Goal: Transaction & Acquisition: Purchase product/service

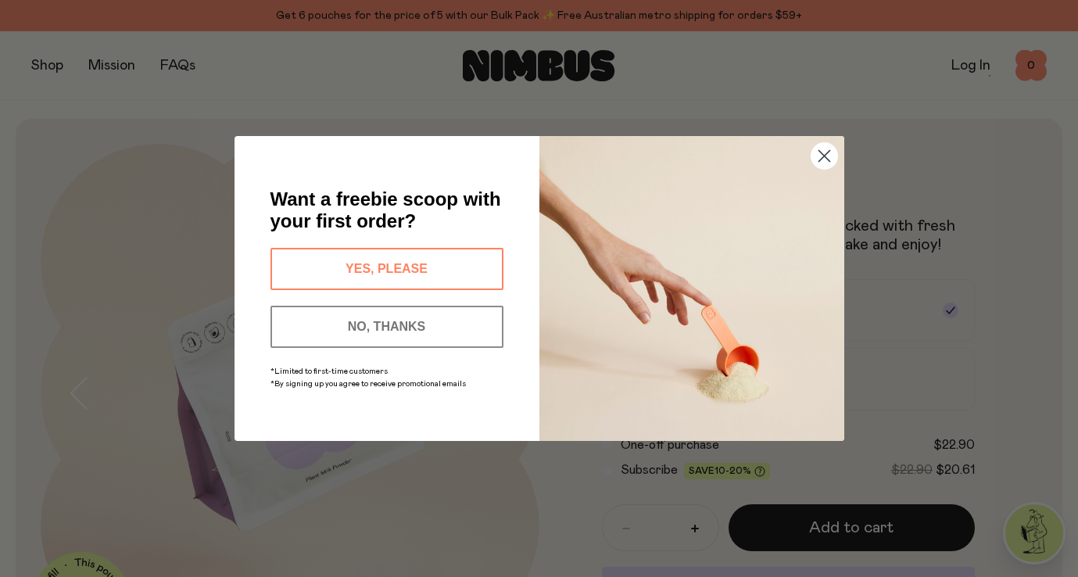
click at [407, 269] on button "YES, PLEASE" at bounding box center [386, 269] width 233 height 42
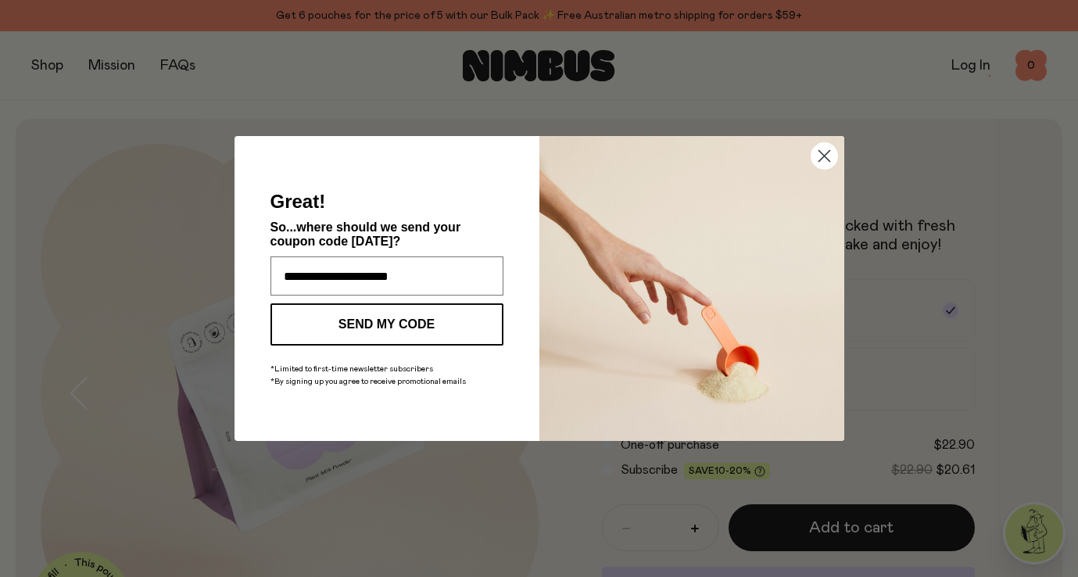
type input "**********"
click at [338, 314] on button "SEND MY CODE" at bounding box center [386, 324] width 233 height 42
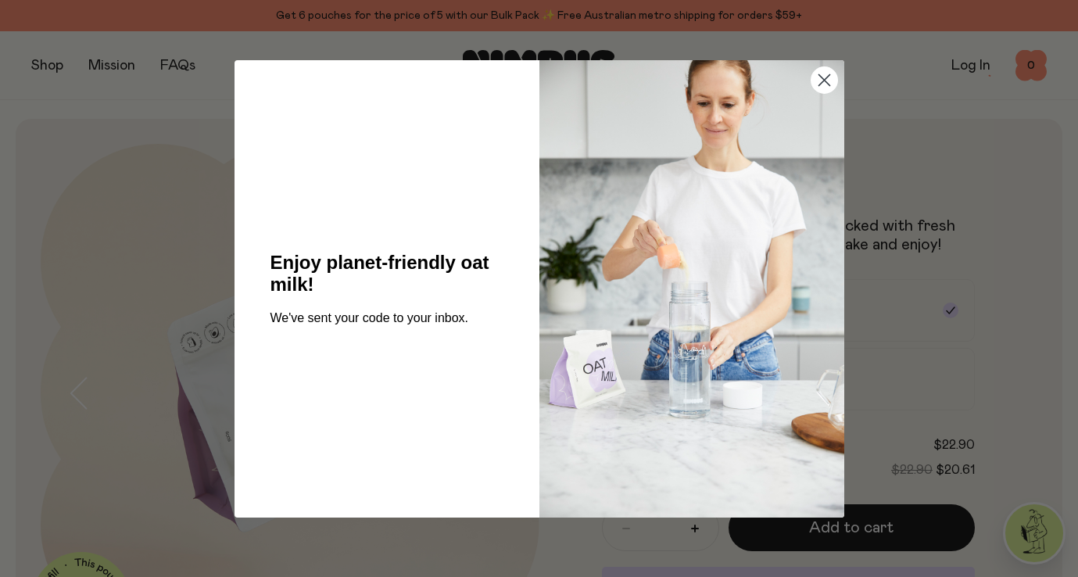
click at [823, 87] on circle "Close dialog" at bounding box center [823, 79] width 26 height 26
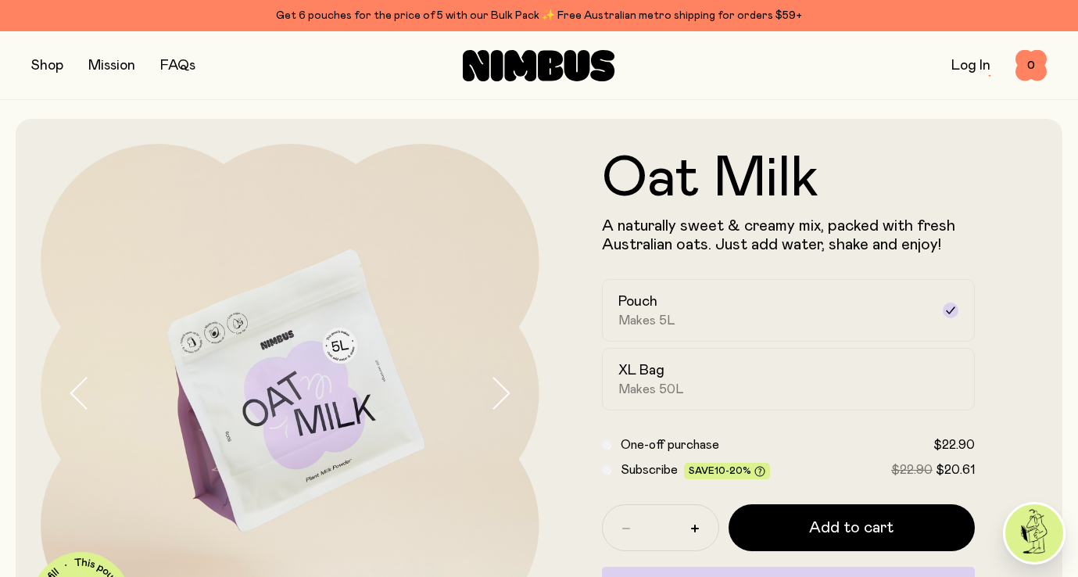
click at [51, 73] on button "button" at bounding box center [47, 66] width 32 height 22
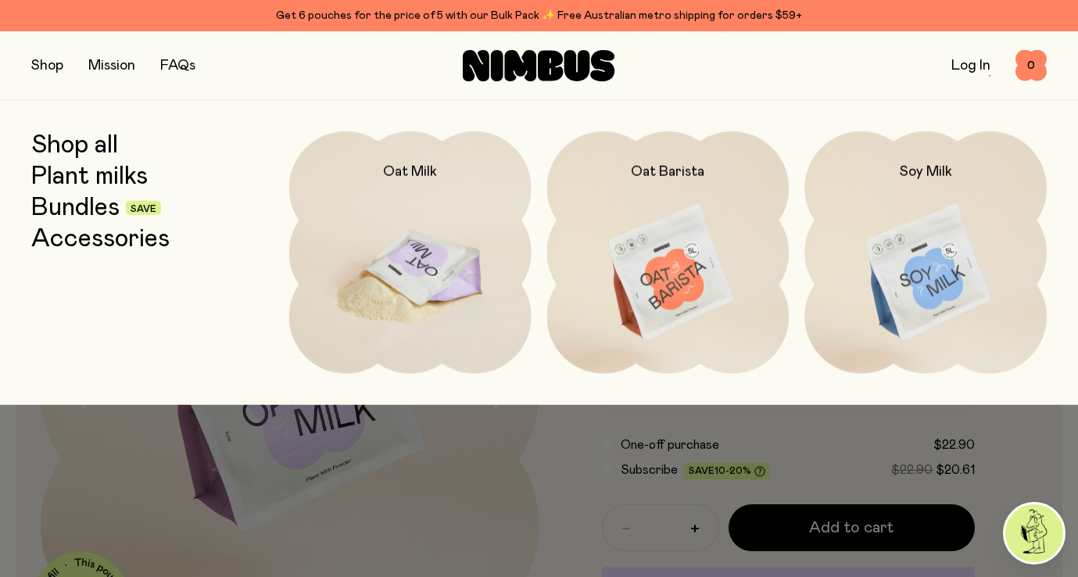
click at [427, 234] on img at bounding box center [410, 273] width 242 height 284
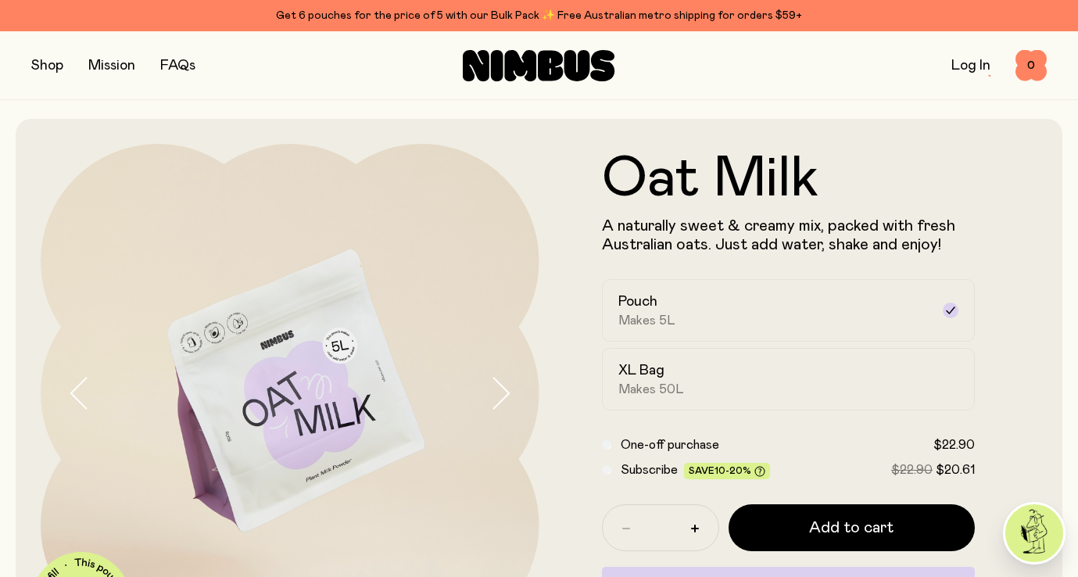
click at [41, 63] on button "button" at bounding box center [47, 66] width 32 height 22
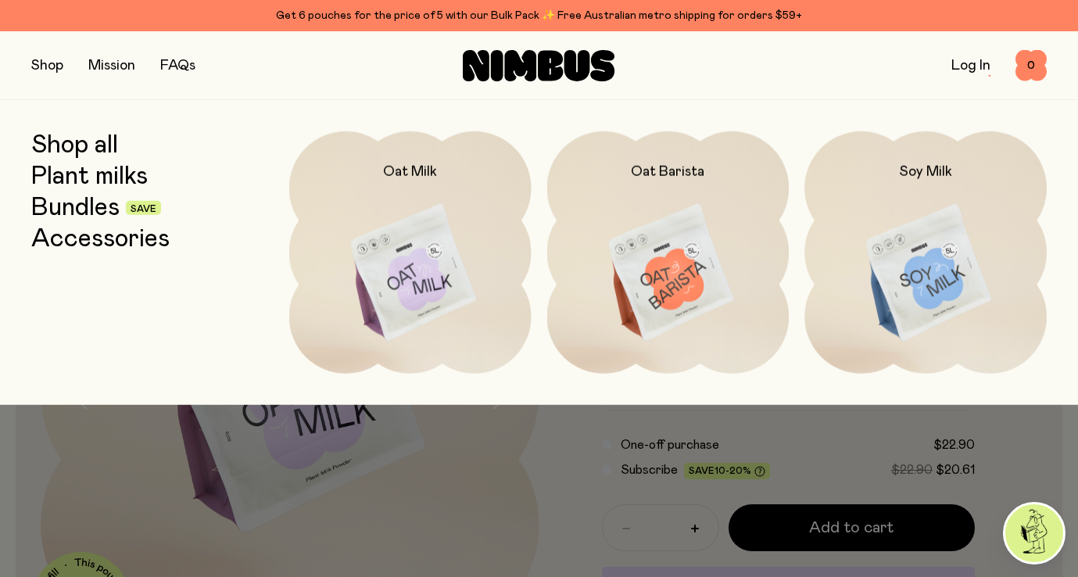
click at [87, 199] on link "Bundles" at bounding box center [75, 208] width 88 height 28
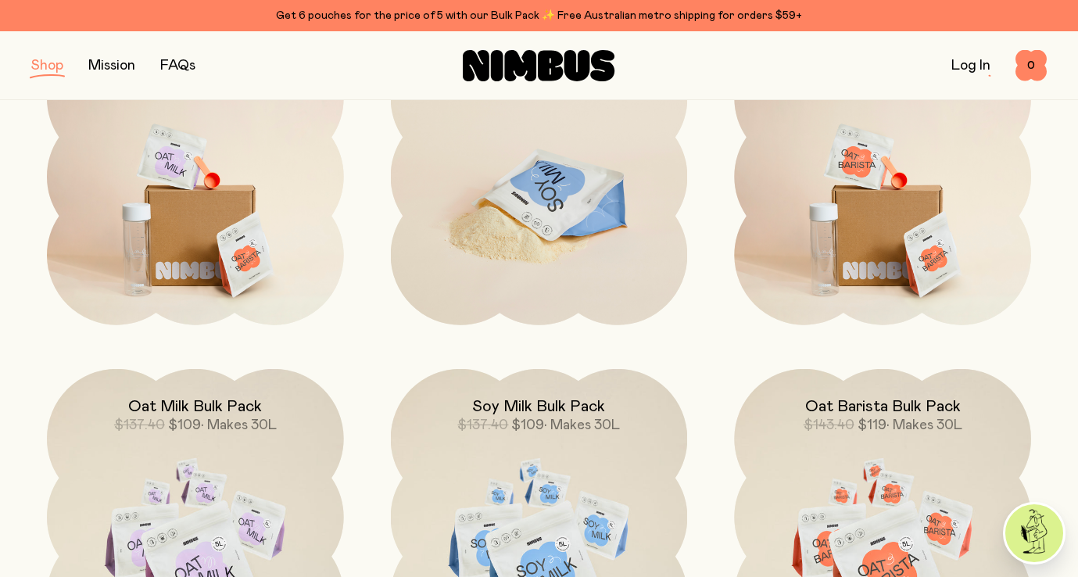
scroll to position [442, 0]
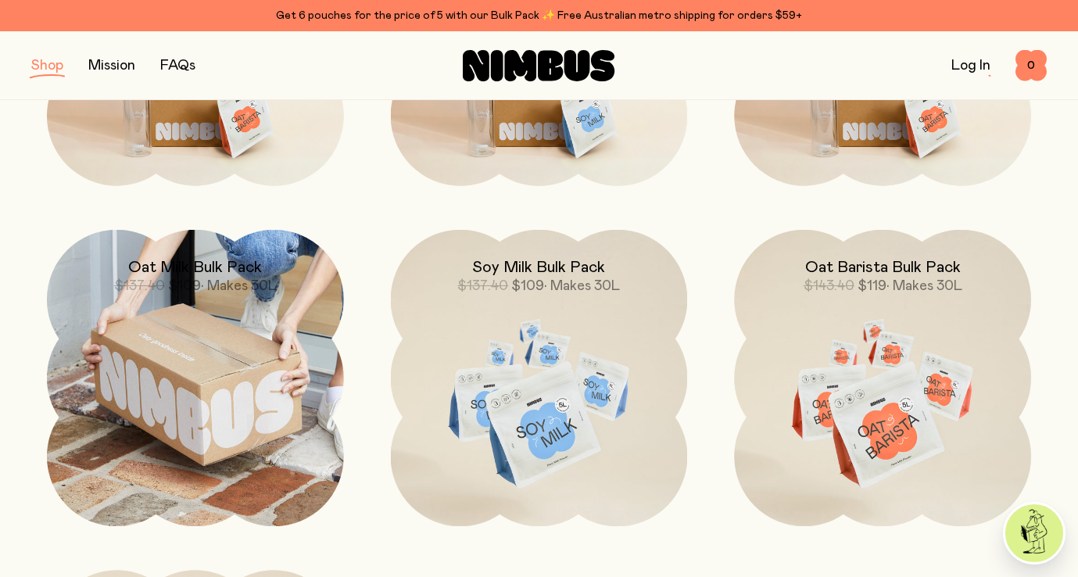
click at [183, 340] on img at bounding box center [195, 378] width 297 height 297
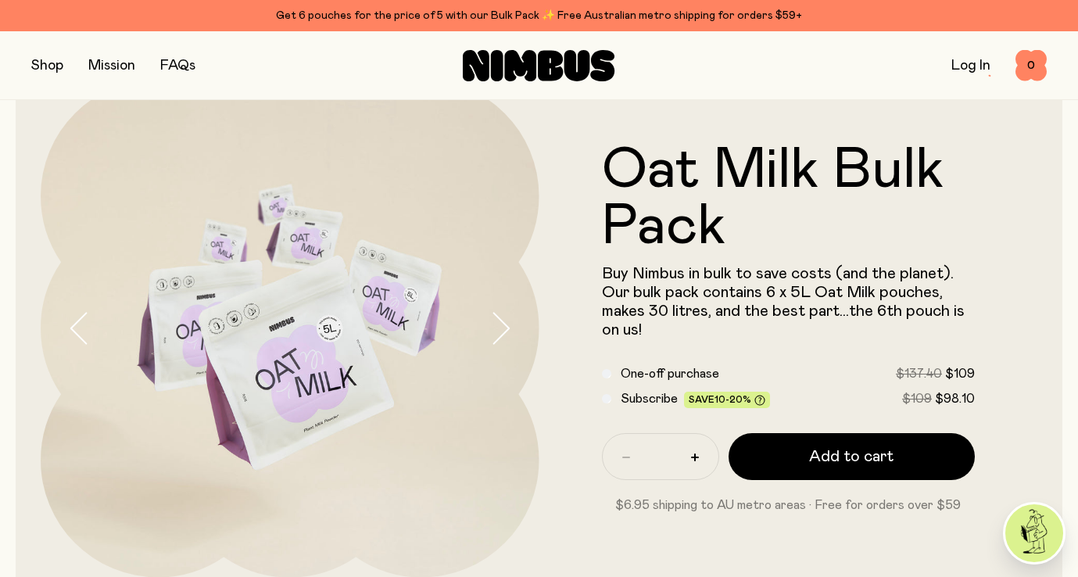
scroll to position [66, 0]
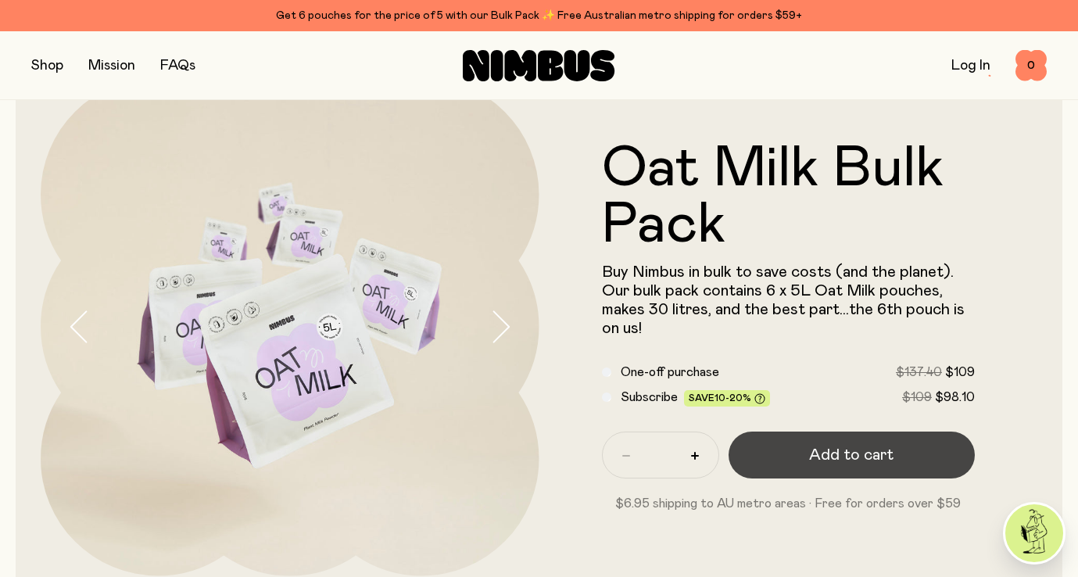
click at [819, 456] on span "Add to cart" at bounding box center [851, 455] width 84 height 22
